Goal: Check status: Check status

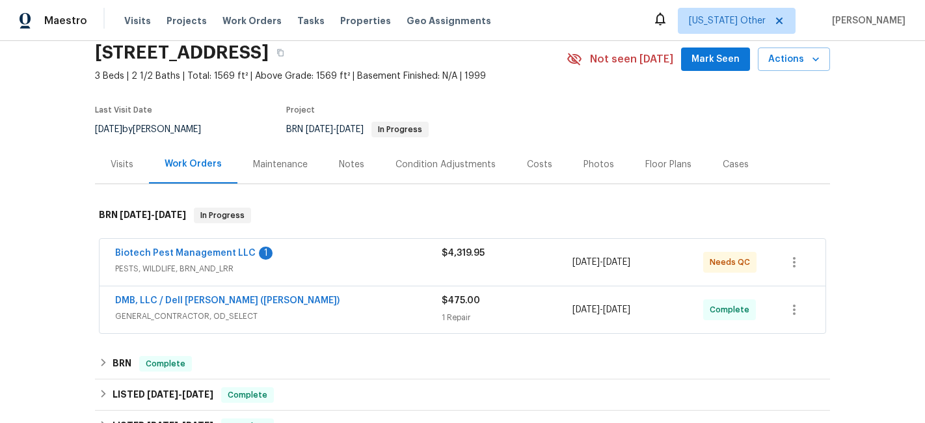
scroll to position [55, 0]
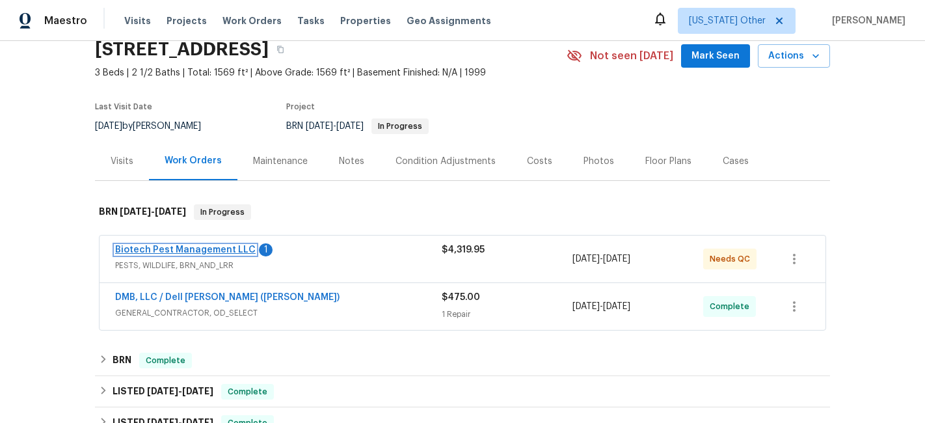
click at [165, 246] on link "Biotech Pest Management LLC" at bounding box center [185, 249] width 140 height 9
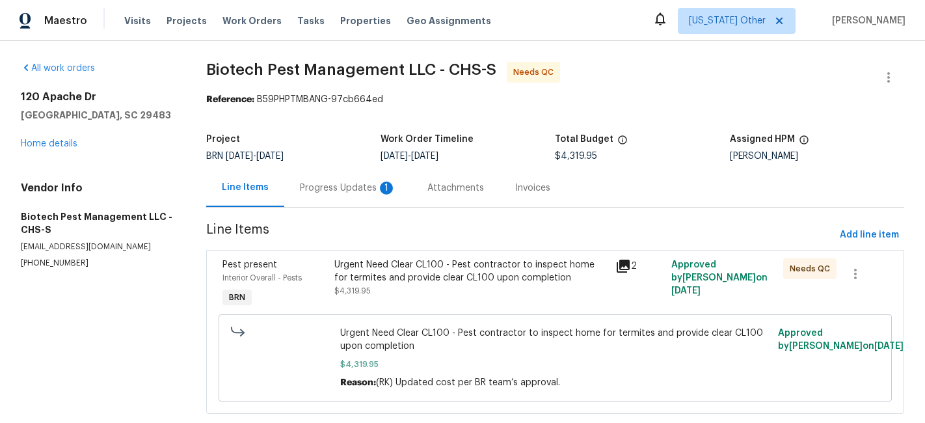
click at [329, 183] on div "Progress Updates 1" at bounding box center [348, 187] width 96 height 13
